Goal: Task Accomplishment & Management: Use online tool/utility

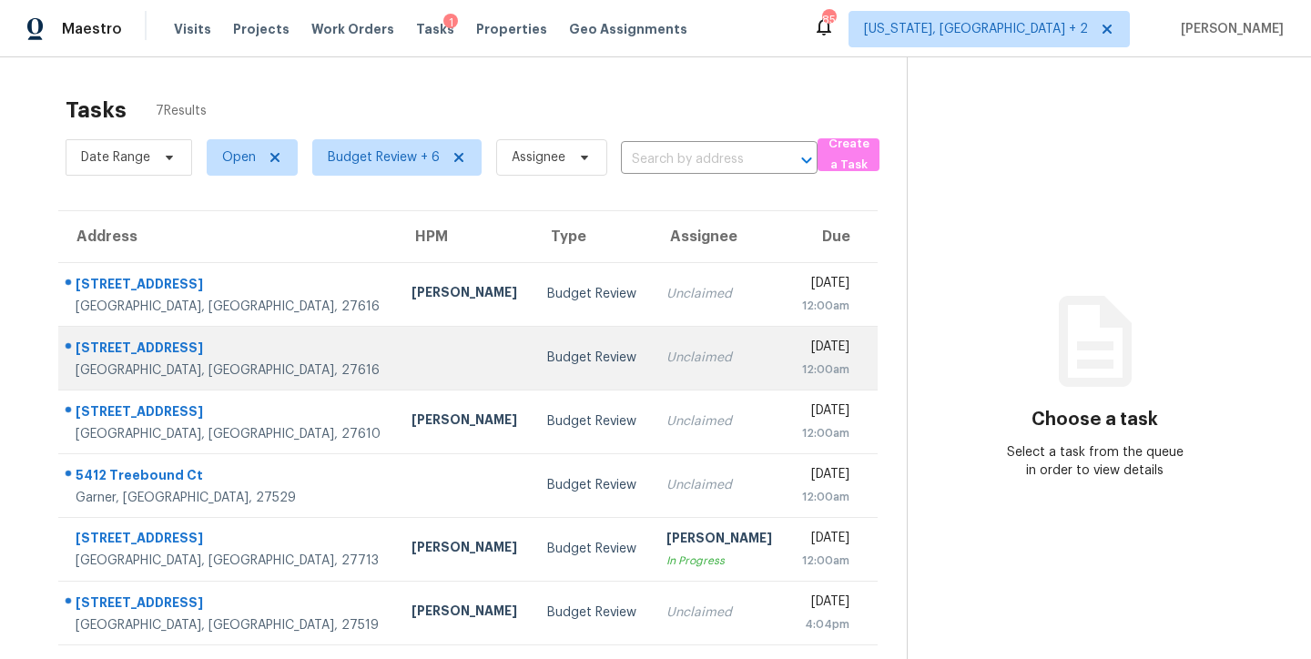
scroll to position [77, 0]
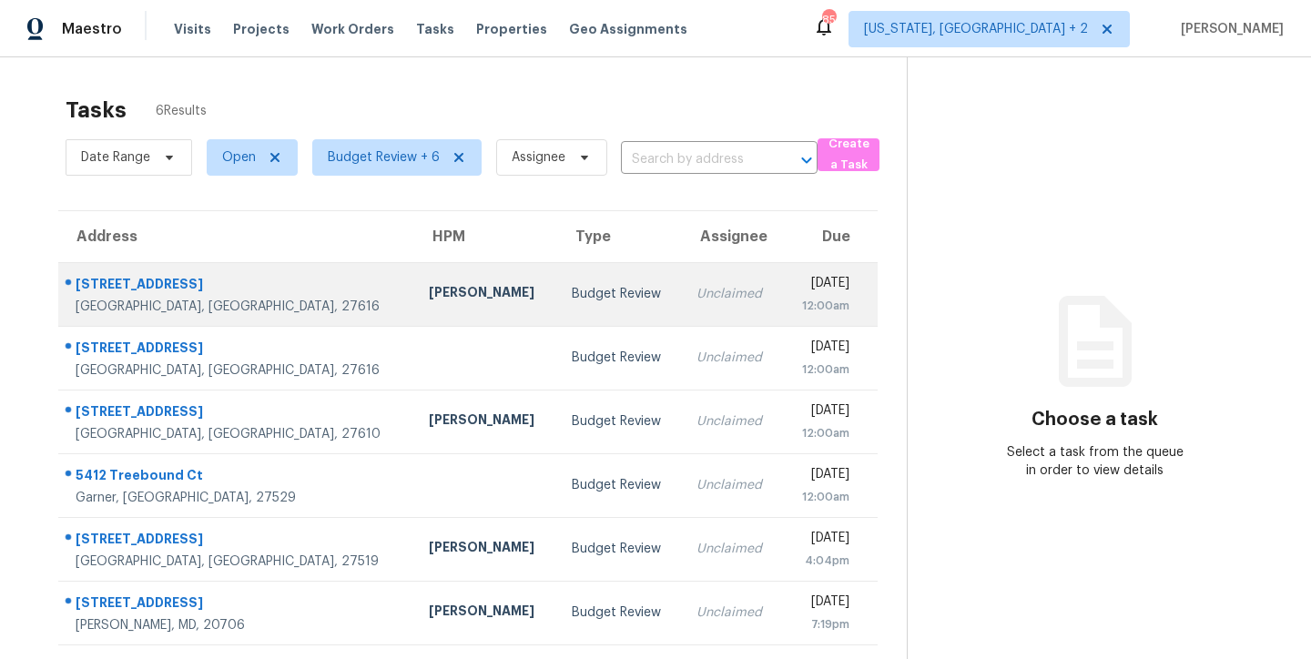
click at [414, 278] on td "[PERSON_NAME]" at bounding box center [485, 294] width 143 height 64
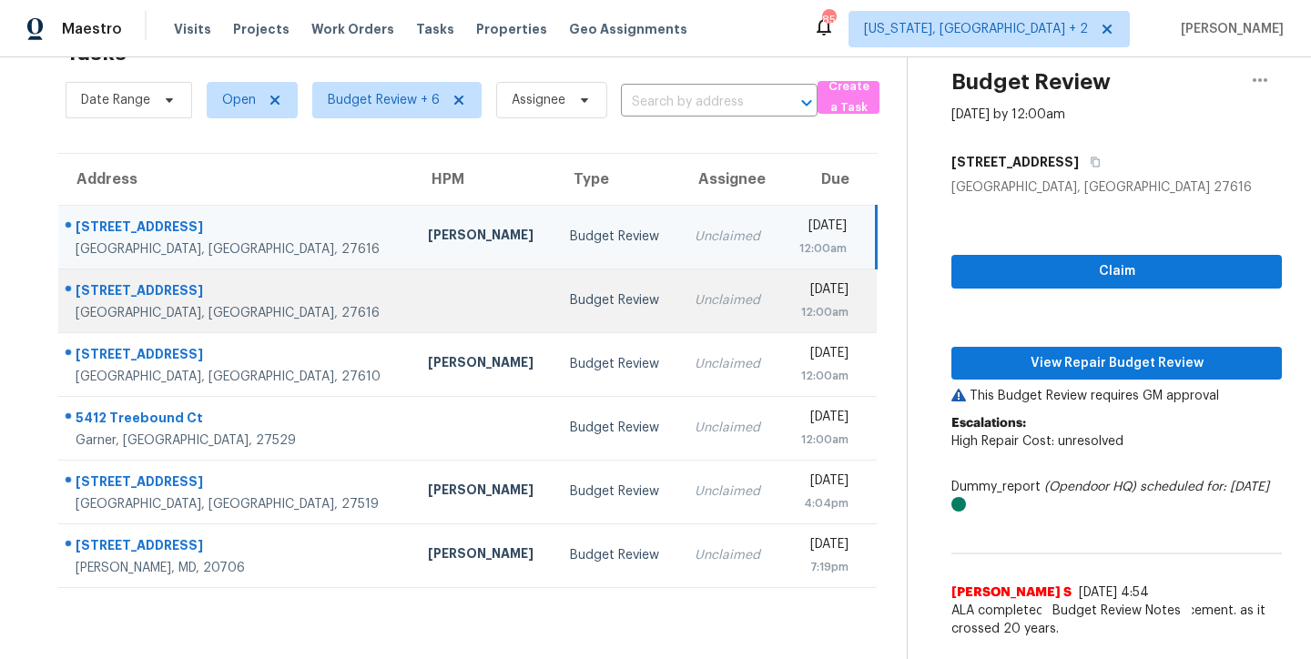
scroll to position [71, 0]
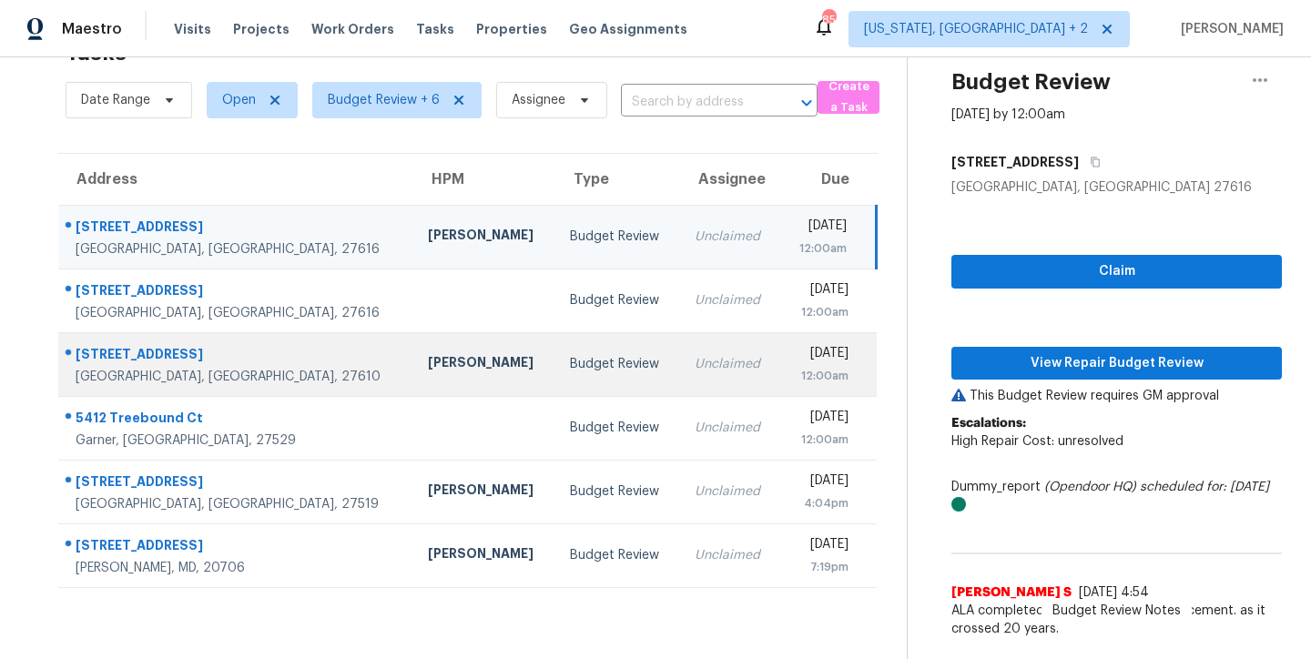
click at [428, 354] on div "[PERSON_NAME]" at bounding box center [484, 364] width 113 height 23
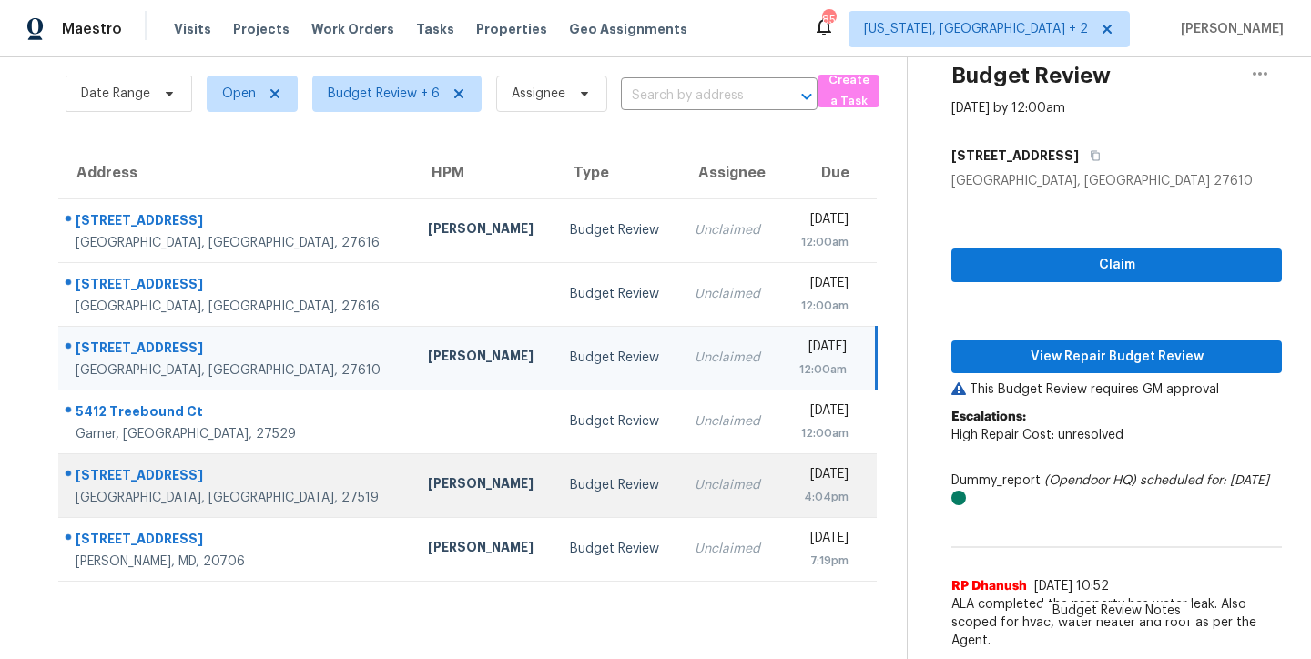
click at [413, 496] on td "[PERSON_NAME]" at bounding box center [484, 486] width 142 height 64
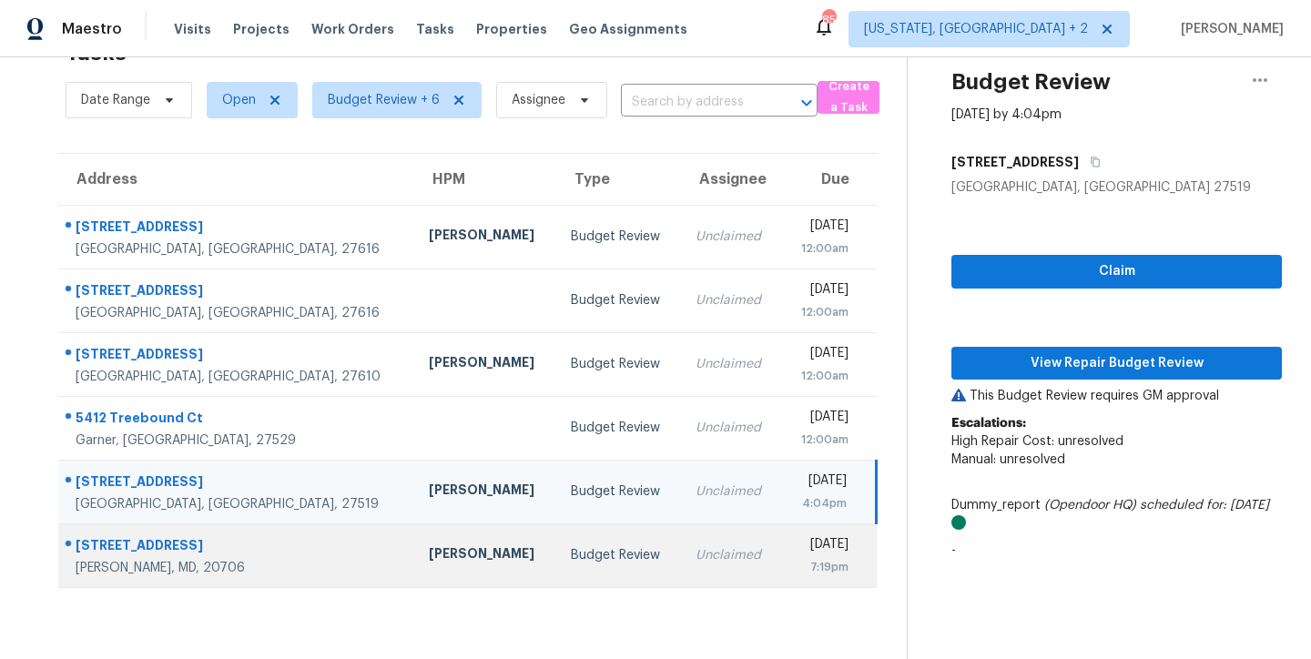
click at [414, 559] on td "Nicolas Campuzano" at bounding box center [485, 556] width 142 height 64
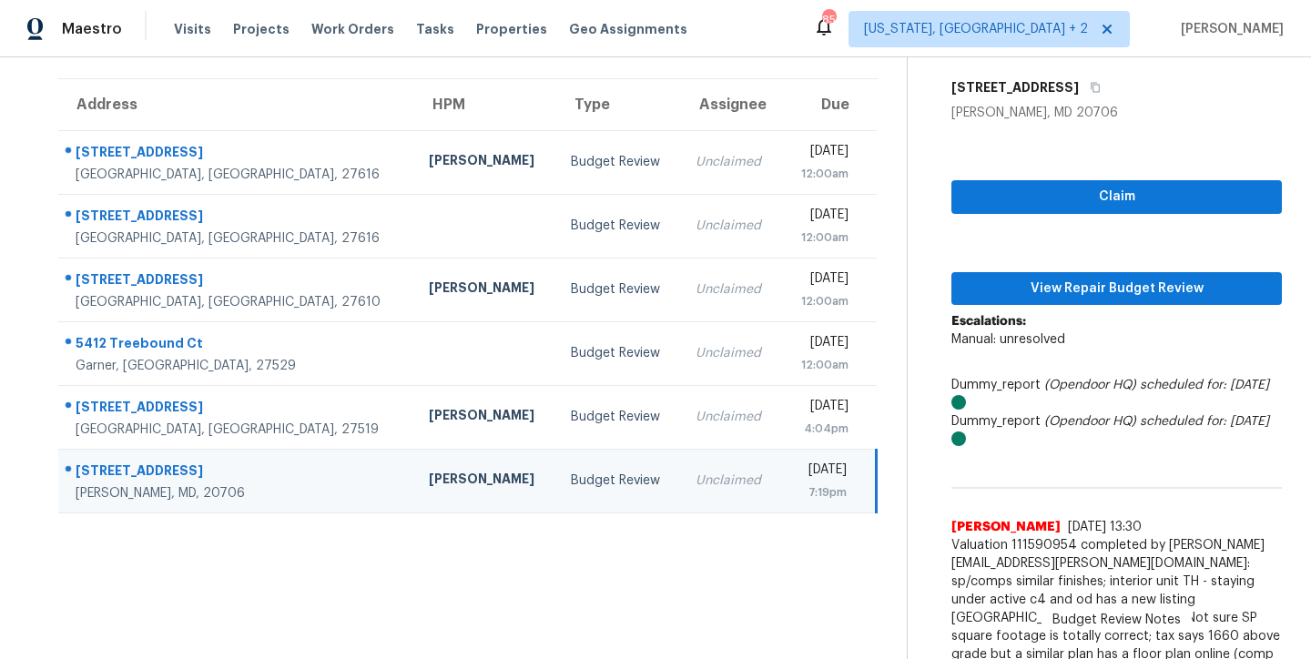
scroll to position [0, 0]
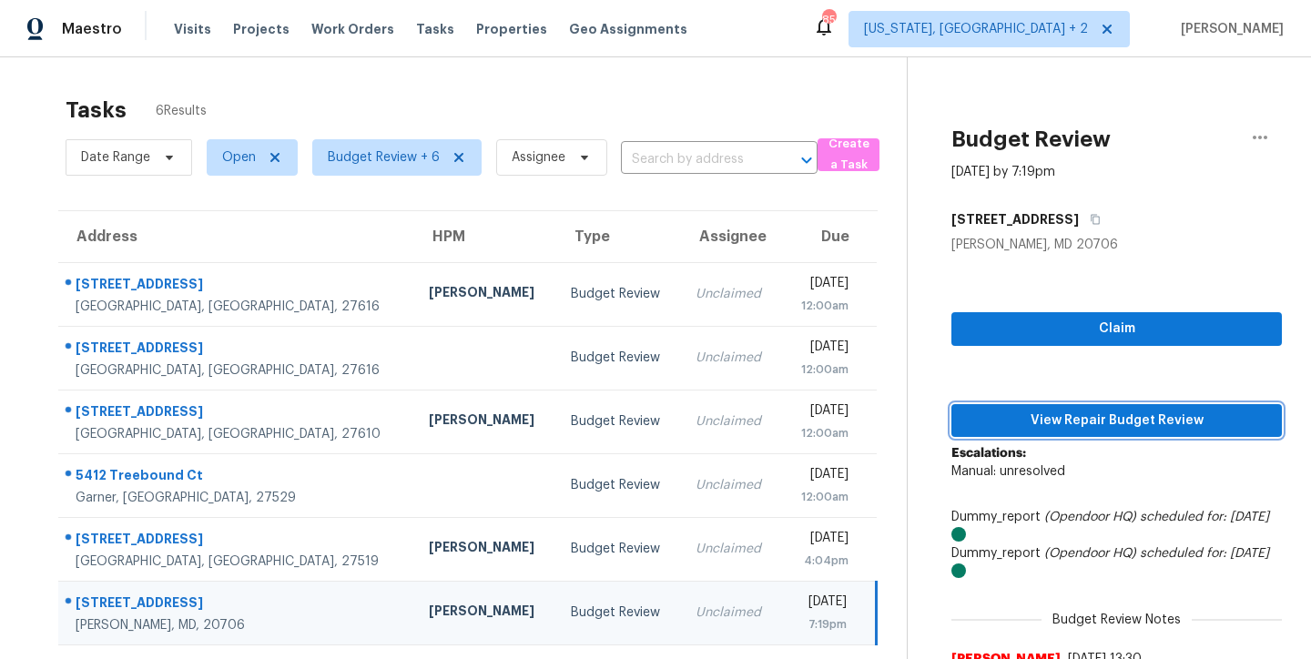
click at [1106, 410] on span "View Repair Budget Review" at bounding box center [1116, 421] width 301 height 23
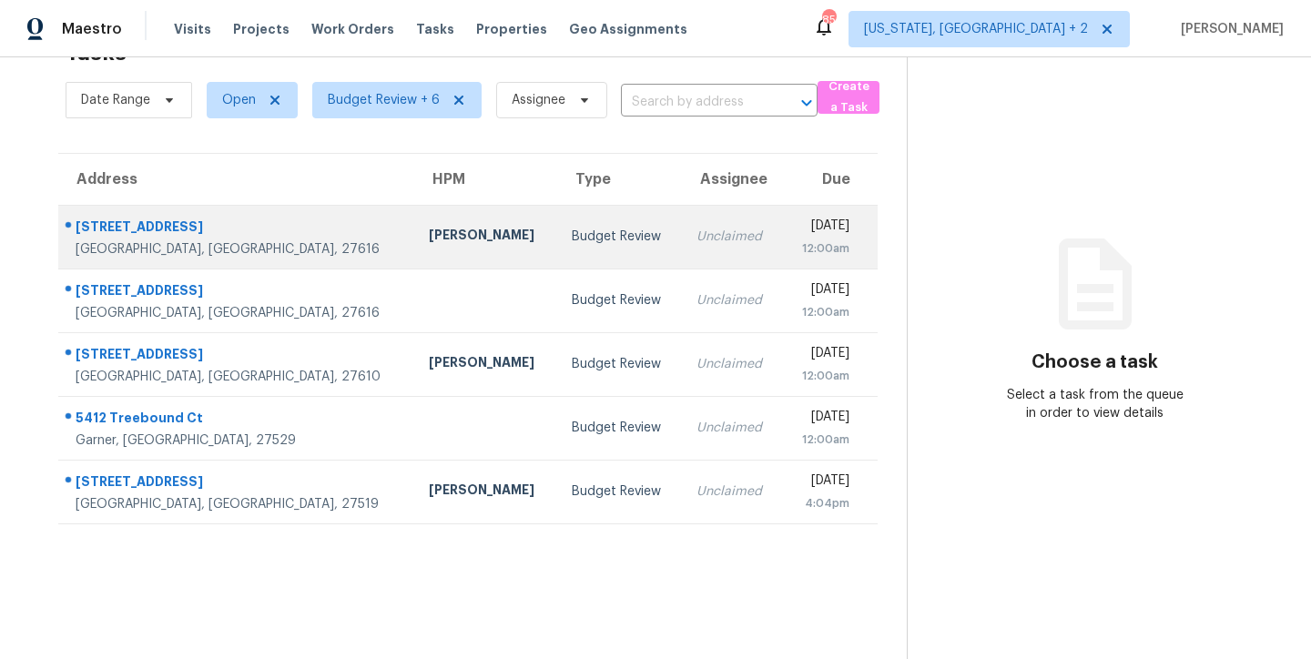
scroll to position [71, 0]
click at [572, 228] on div "Budget Review" at bounding box center [620, 237] width 96 height 18
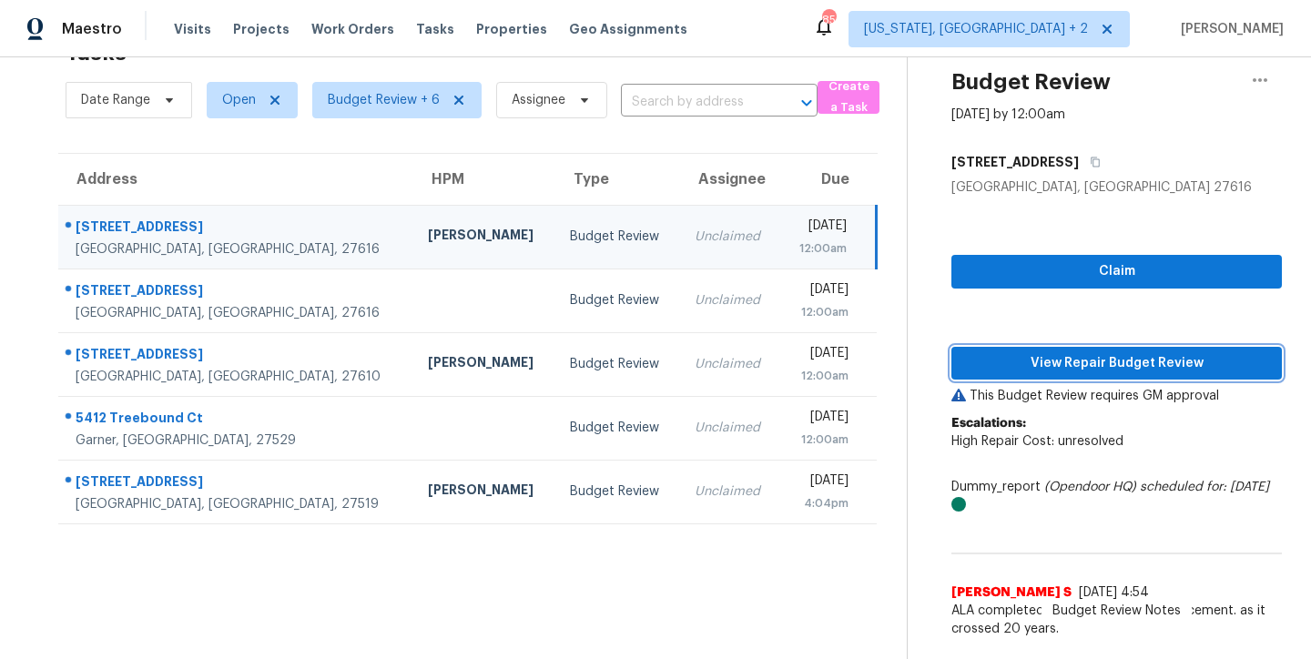
click at [1105, 352] on span "View Repair Budget Review" at bounding box center [1116, 363] width 301 height 23
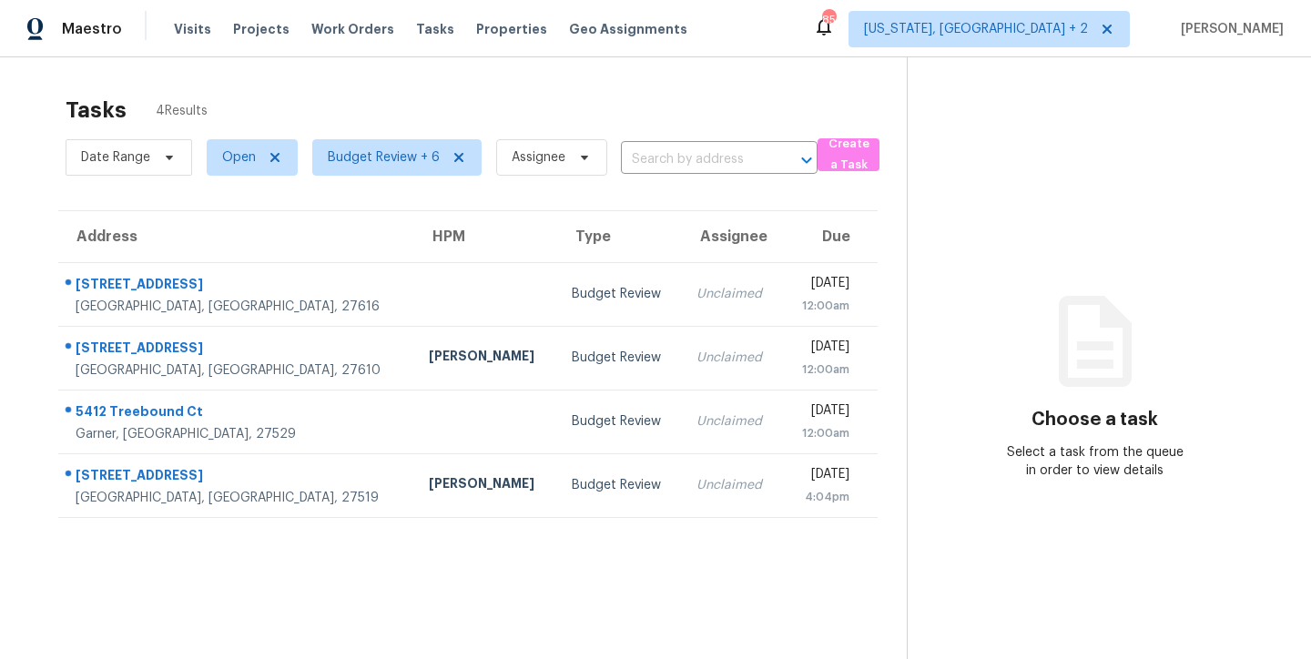
click at [770, 24] on div "Maestro Visits Projects Work Orders Tasks Properties Geo Assignments 85 Washing…" at bounding box center [655, 28] width 1311 height 57
click at [622, 100] on div "Tasks 4 Results" at bounding box center [486, 110] width 841 height 47
click at [725, 36] on div "Maestro Visits Projects Work Orders Tasks Properties Geo Assignments 85 Washing…" at bounding box center [655, 28] width 1311 height 57
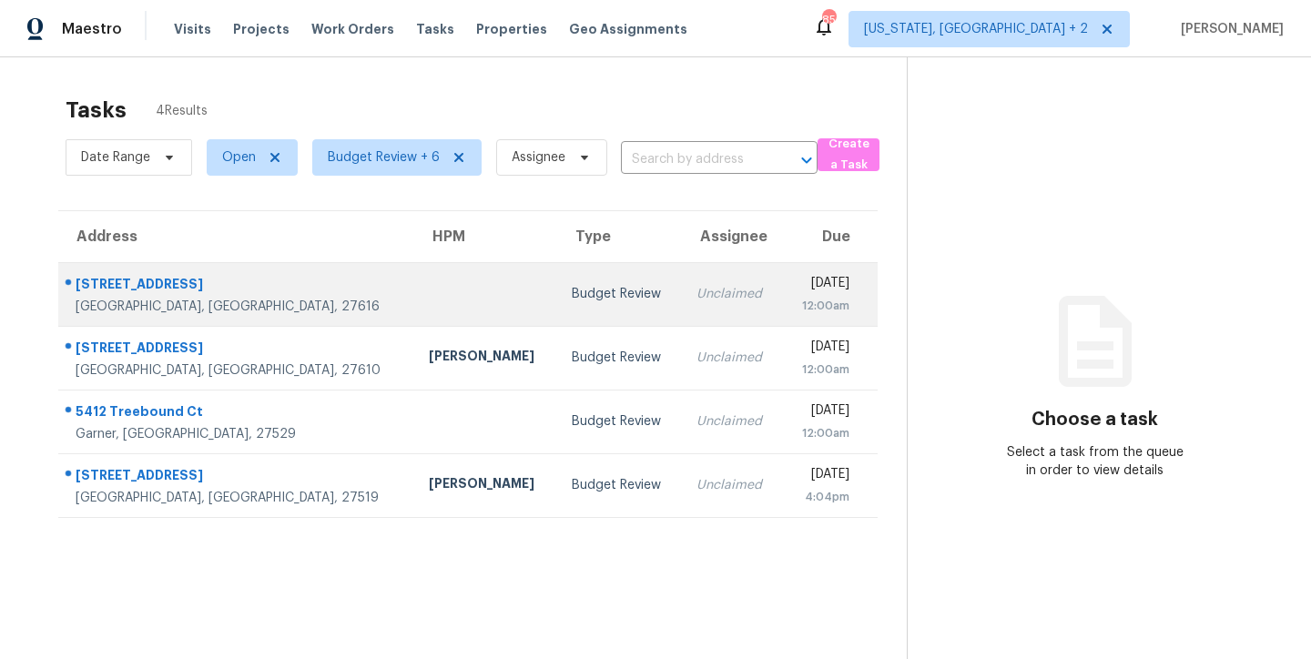
click at [557, 285] on td "Budget Review" at bounding box center [619, 294] width 125 height 64
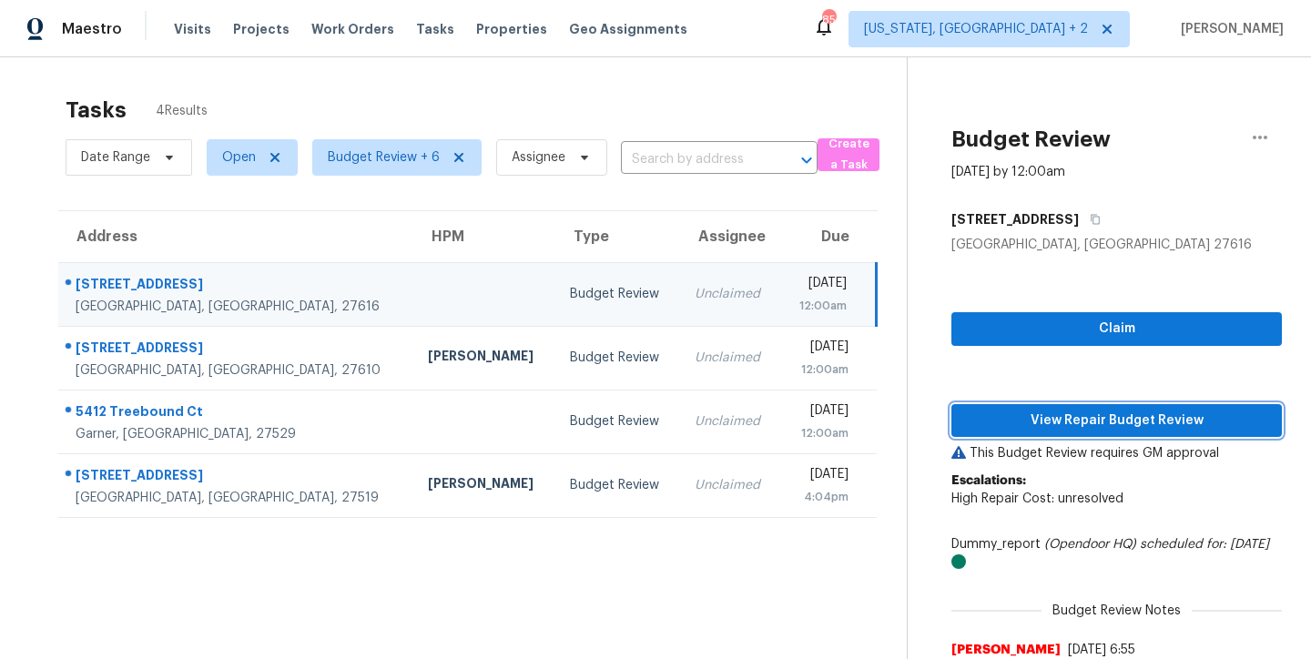
click at [1067, 431] on span "View Repair Budget Review" at bounding box center [1116, 421] width 301 height 23
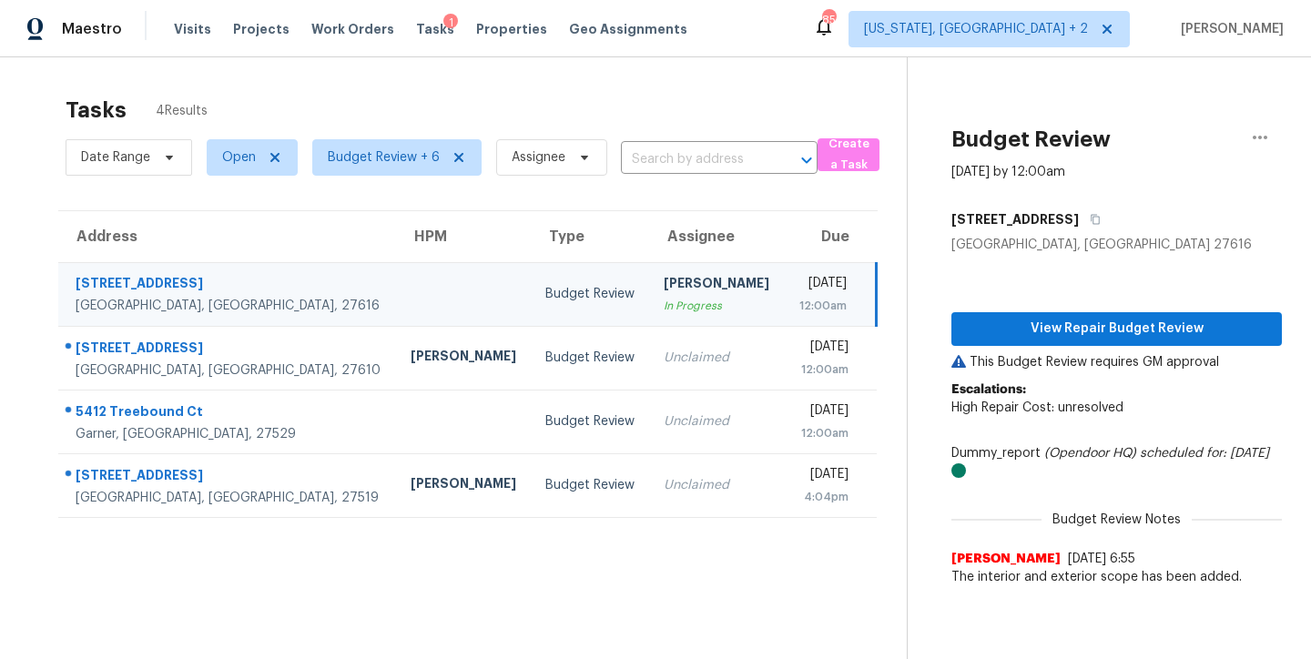
click at [714, 41] on div "Maestro Visits Projects Work Orders Tasks 1 Properties Geo Assignments 85 Washi…" at bounding box center [655, 28] width 1311 height 57
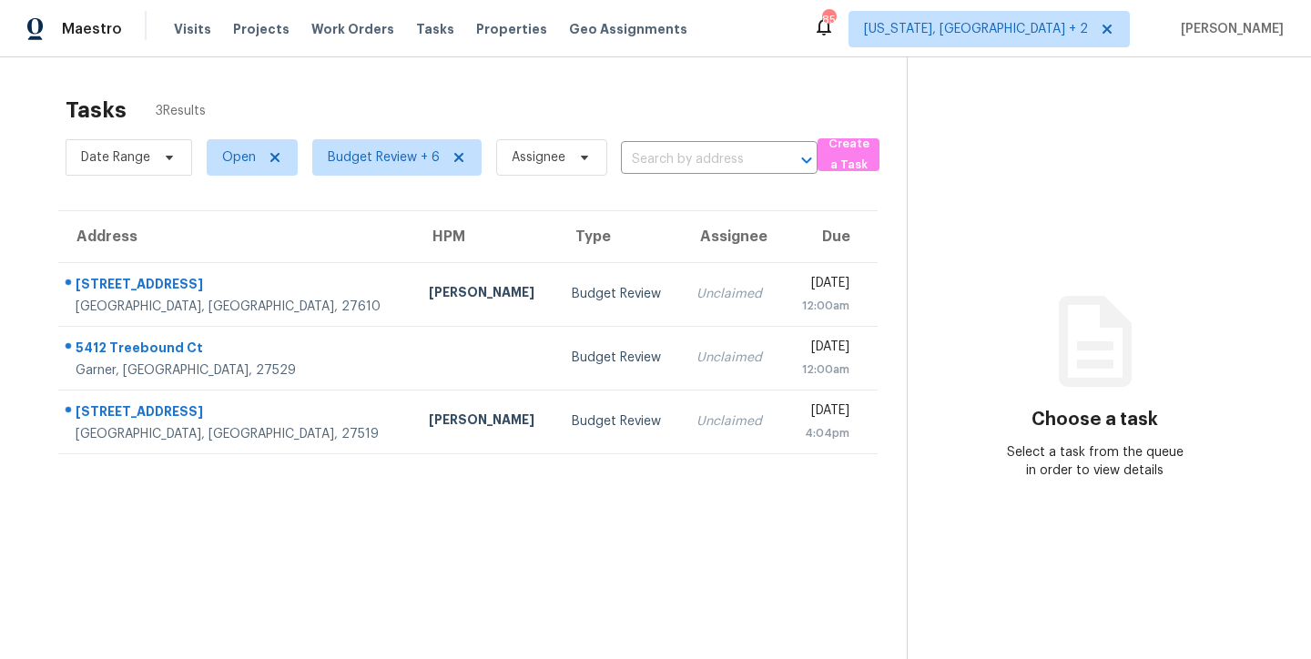
click at [358, 103] on div "Tasks 3 Results" at bounding box center [486, 110] width 841 height 47
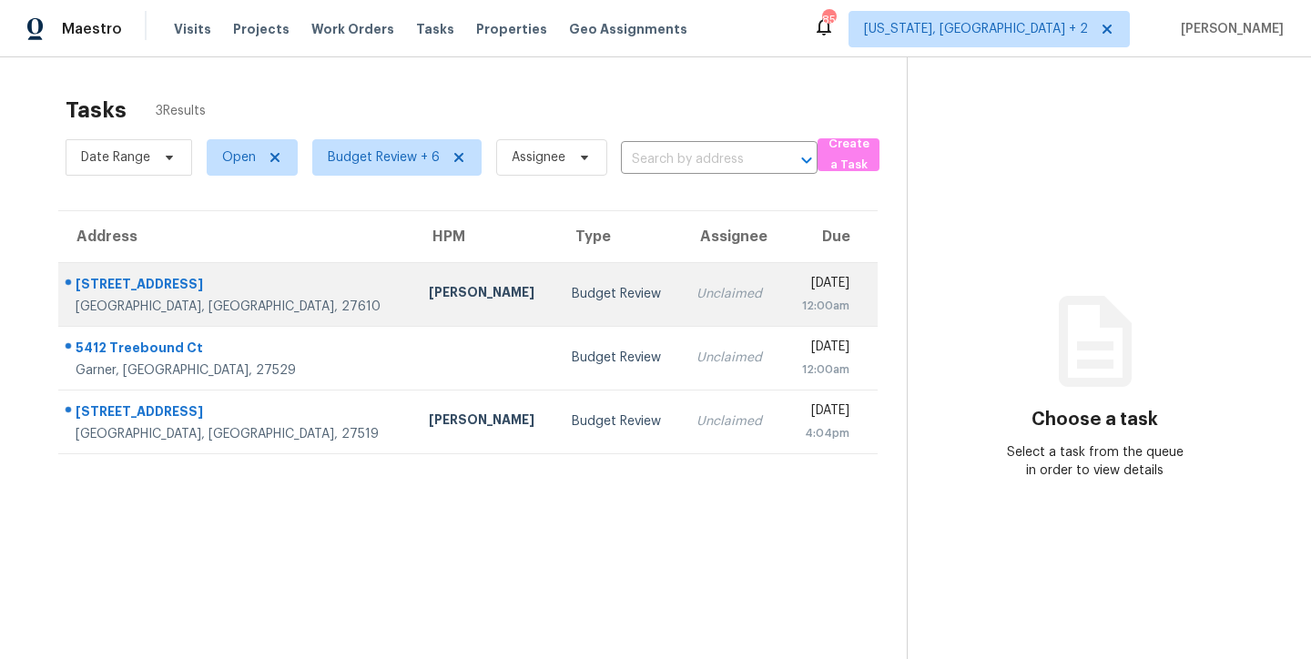
click at [697, 293] on div "Unclaimed" at bounding box center [732, 294] width 71 height 18
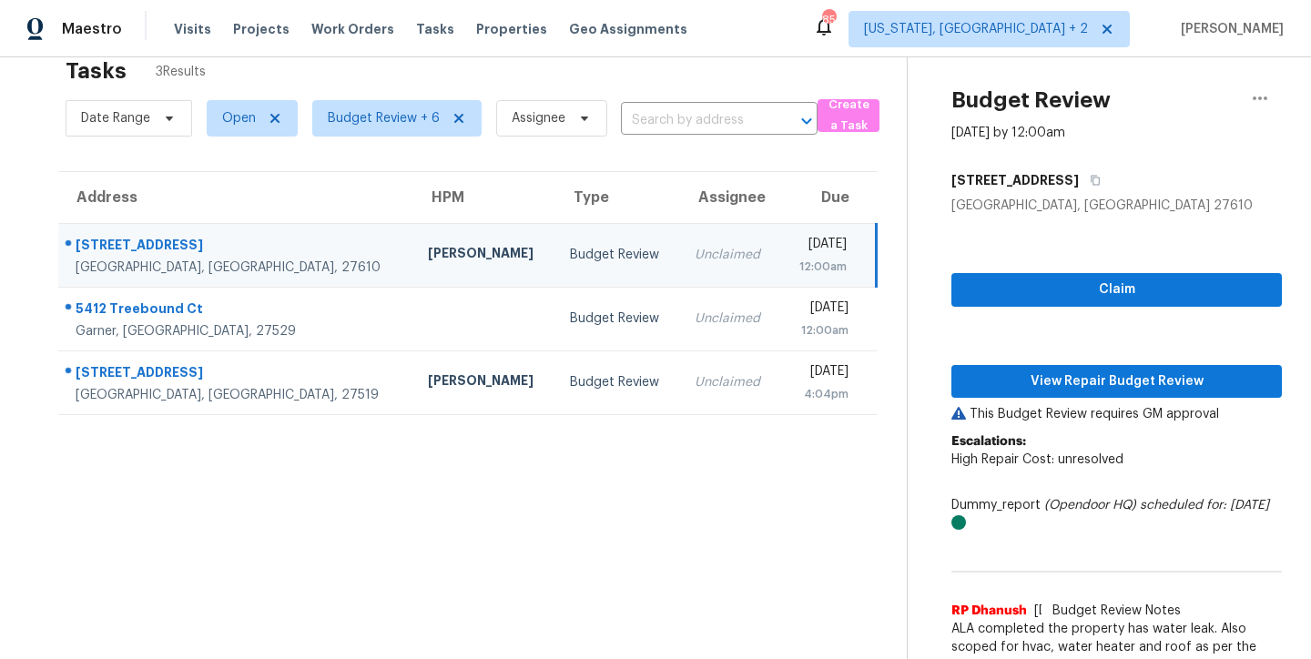
scroll to position [77, 0]
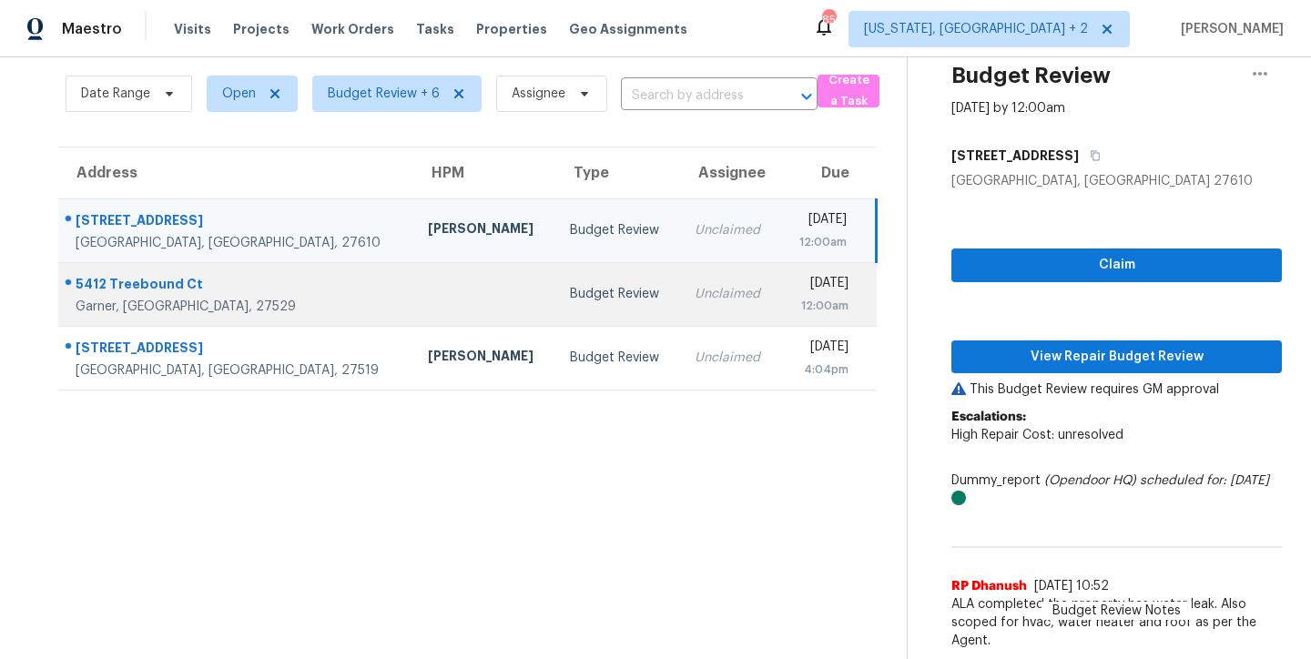
click at [556, 292] on td "Budget Review" at bounding box center [618, 294] width 125 height 64
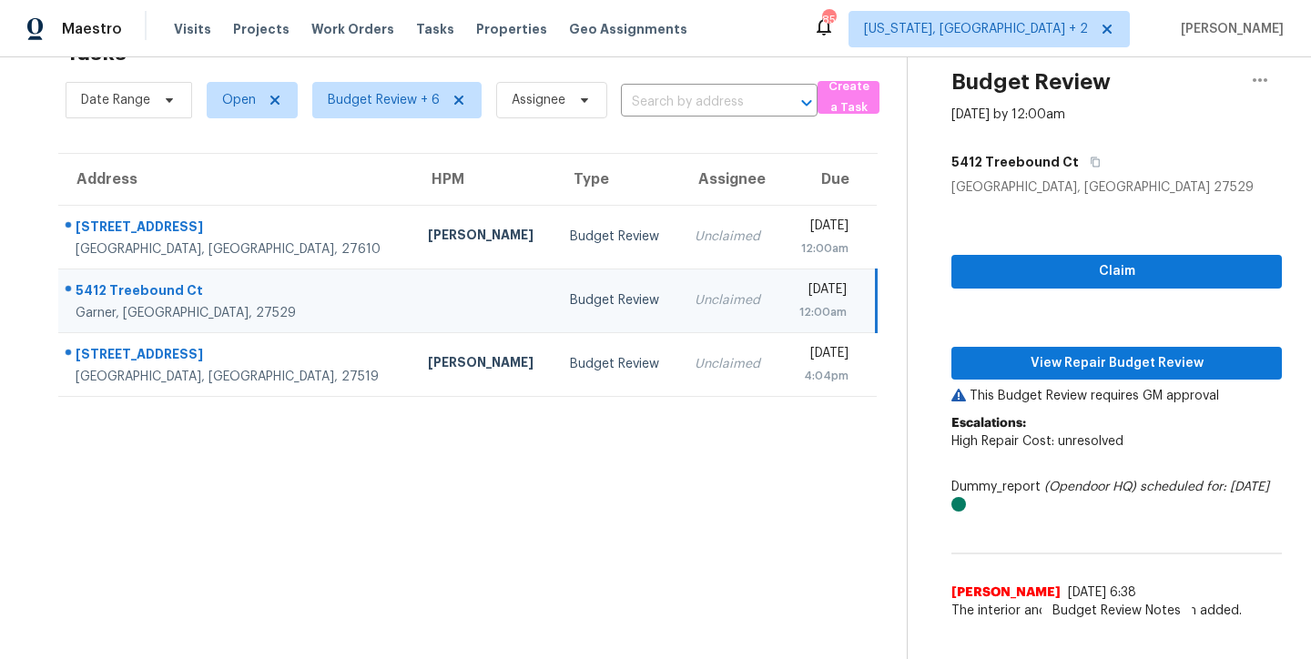
click at [343, 491] on section "Tasks 3 Results Date Range Open Budget Review + 6 Assignee ​ Create a Task Addr…" at bounding box center [468, 344] width 878 height 630
